Goal: Task Accomplishment & Management: Complete application form

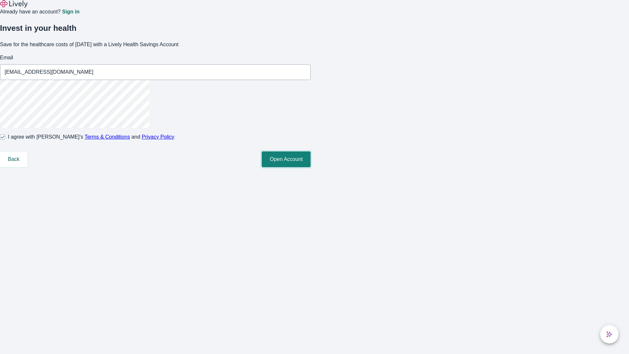
click at [310, 167] on button "Open Account" at bounding box center [286, 159] width 49 height 16
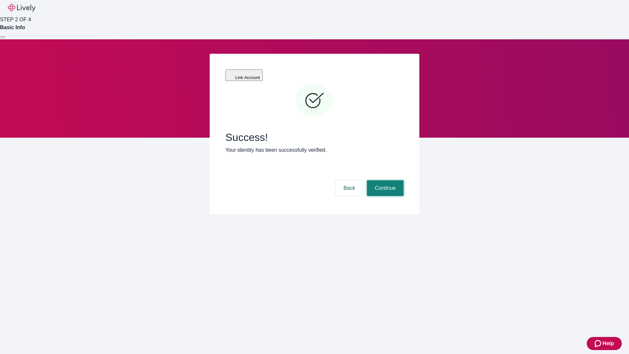
click at [384, 180] on button "Continue" at bounding box center [385, 188] width 37 height 16
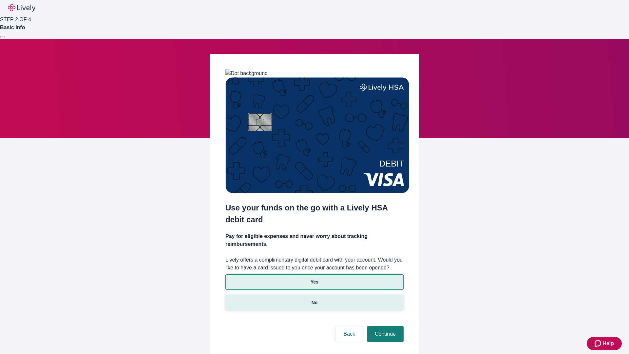
click at [314, 299] on p "No" at bounding box center [314, 302] width 6 height 7
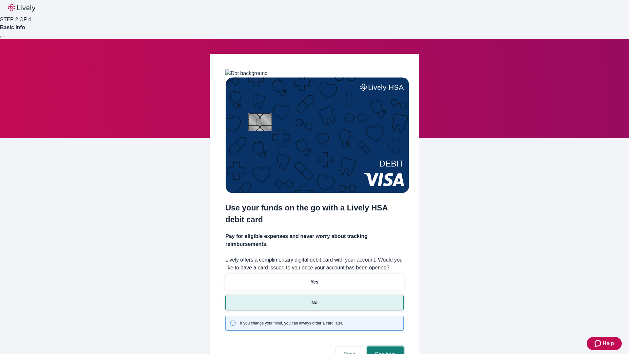
click at [384, 346] on button "Continue" at bounding box center [385, 354] width 37 height 16
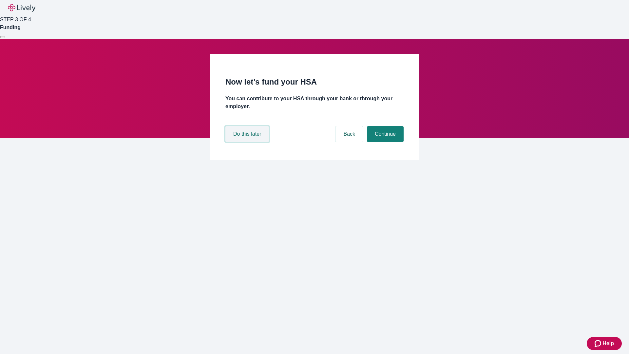
click at [248, 142] on button "Do this later" at bounding box center [247, 134] width 44 height 16
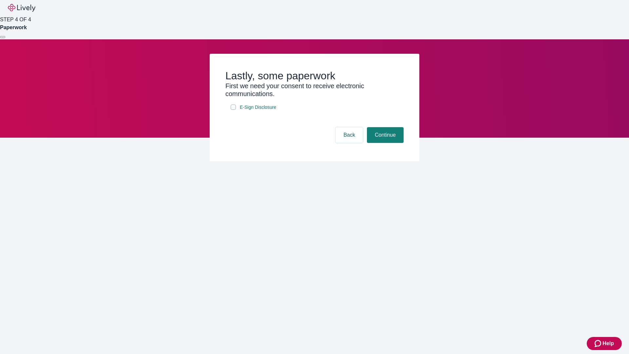
click at [233, 110] on input "E-Sign Disclosure" at bounding box center [233, 106] width 5 height 5
checkbox input "true"
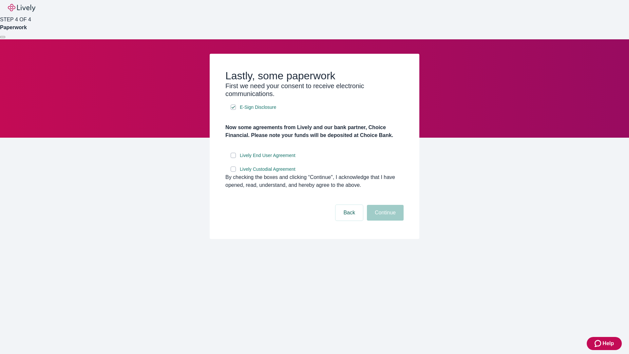
click at [233, 158] on input "Lively End User Agreement" at bounding box center [233, 155] width 5 height 5
checkbox input "true"
click at [233, 172] on input "Lively Custodial Agreement" at bounding box center [233, 168] width 5 height 5
checkbox input "true"
click at [384, 220] on button "Continue" at bounding box center [385, 213] width 37 height 16
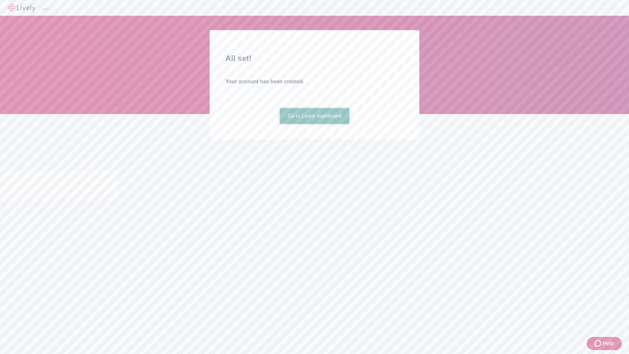
click at [314, 124] on link "Go to Lively dashboard" at bounding box center [315, 116] width 70 height 16
